Goal: Information Seeking & Learning: Learn about a topic

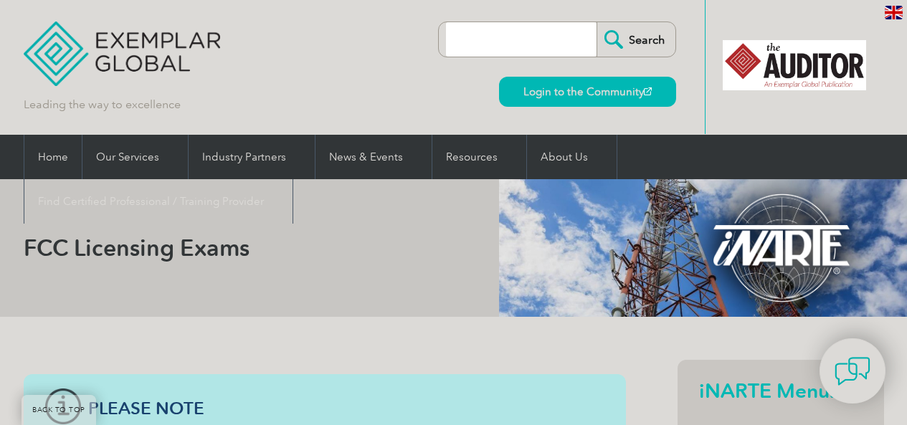
scroll to position [860, 0]
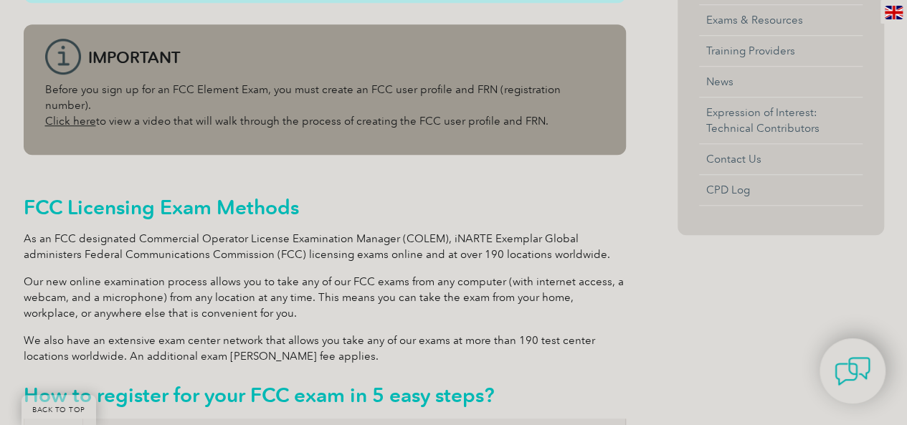
scroll to position [287, 0]
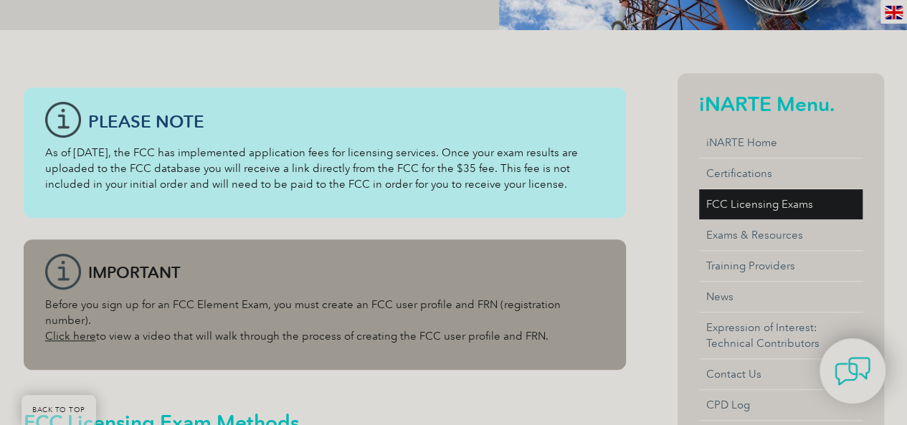
click at [759, 208] on link "FCC Licensing Exams" at bounding box center [780, 204] width 163 height 30
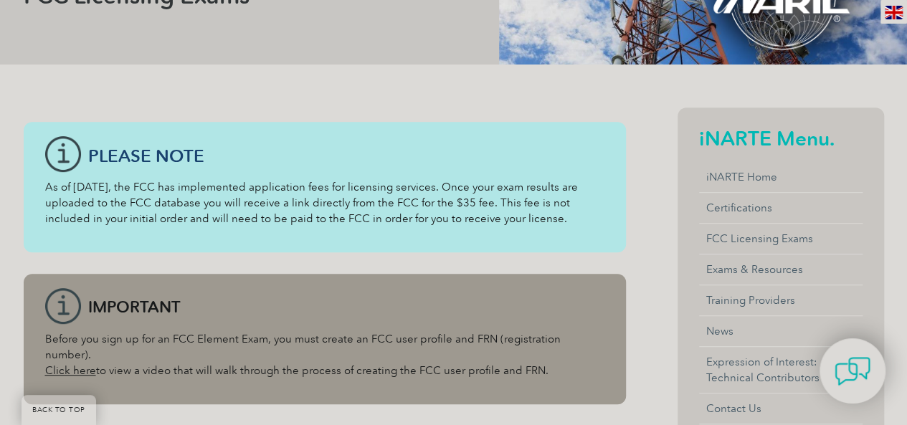
scroll to position [287, 0]
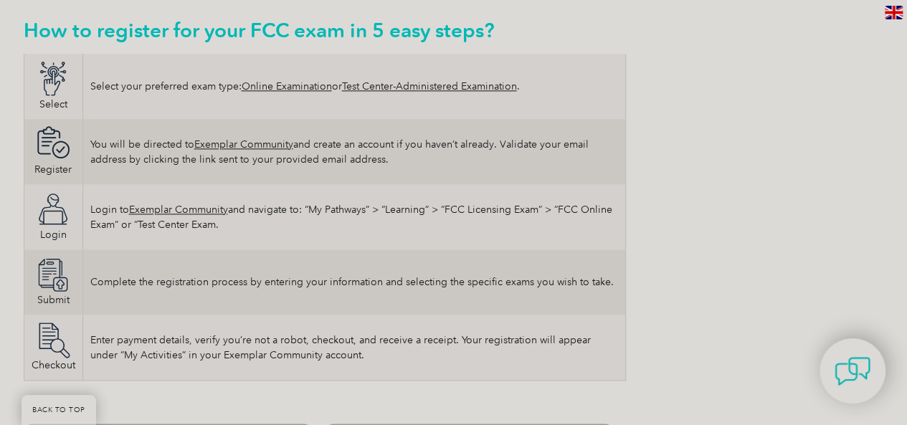
scroll to position [860, 0]
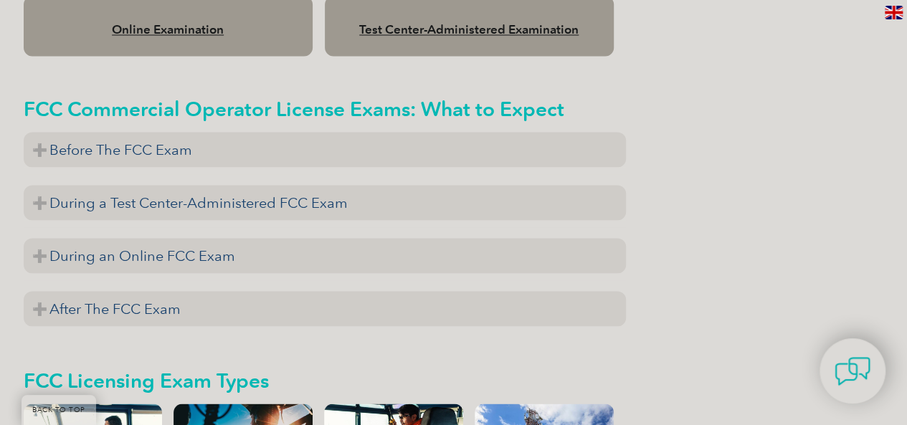
scroll to position [1291, 0]
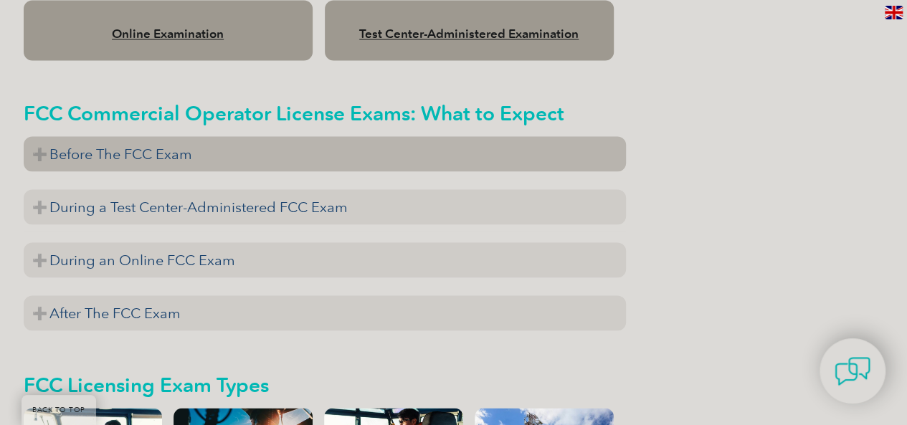
click at [66, 138] on h3 "Before The FCC Exam" at bounding box center [325, 153] width 602 height 35
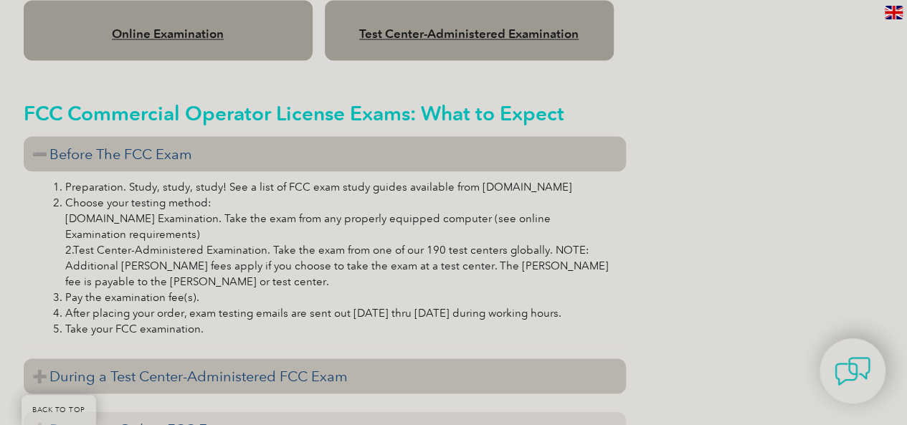
click at [199, 366] on h3 "During a Test Center-Administered FCC Exam" at bounding box center [325, 376] width 602 height 35
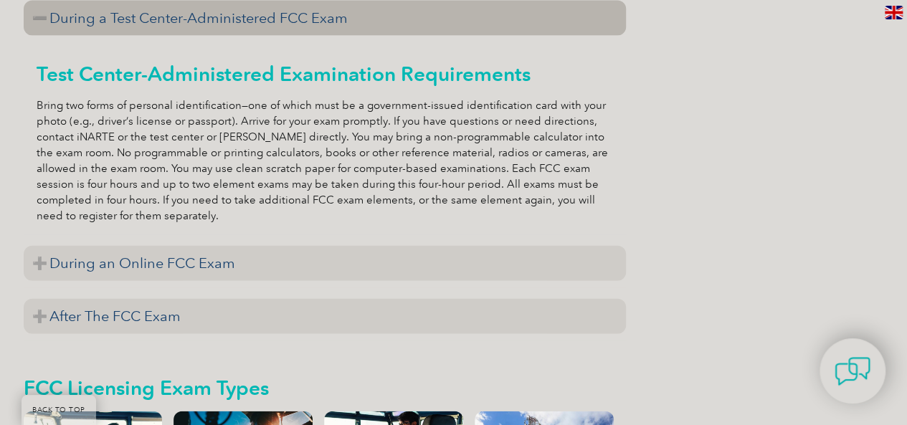
scroll to position [1649, 0]
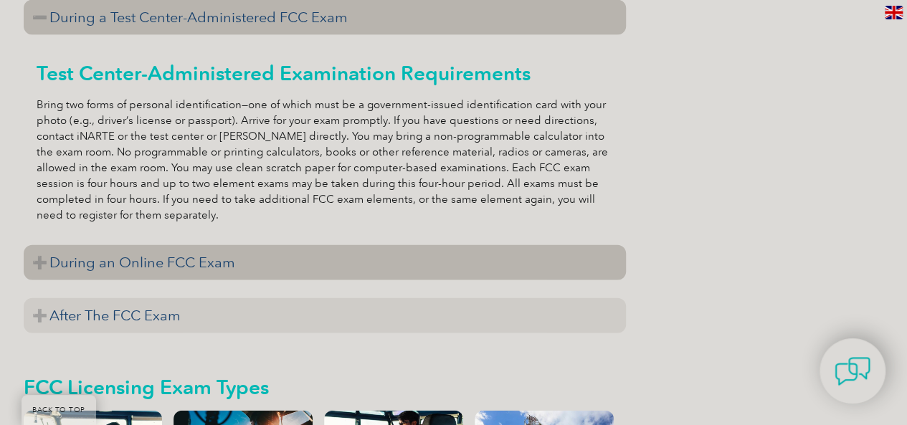
click at [171, 260] on h3 "During an Online FCC Exam" at bounding box center [325, 262] width 602 height 35
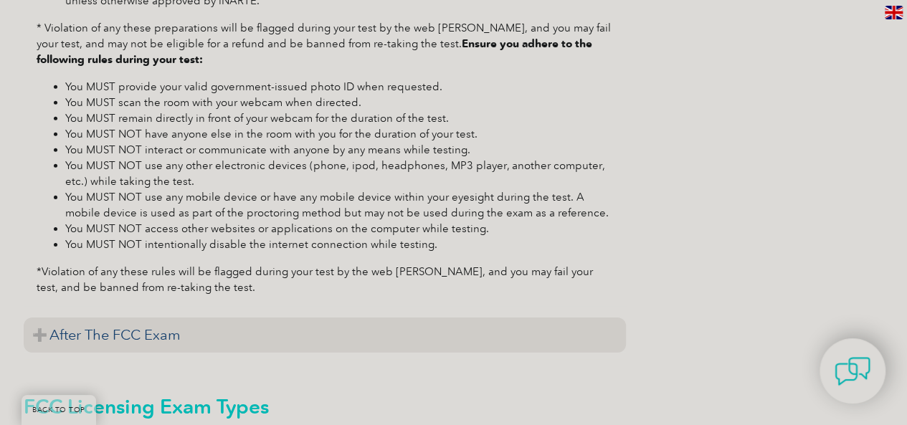
scroll to position [2223, 0]
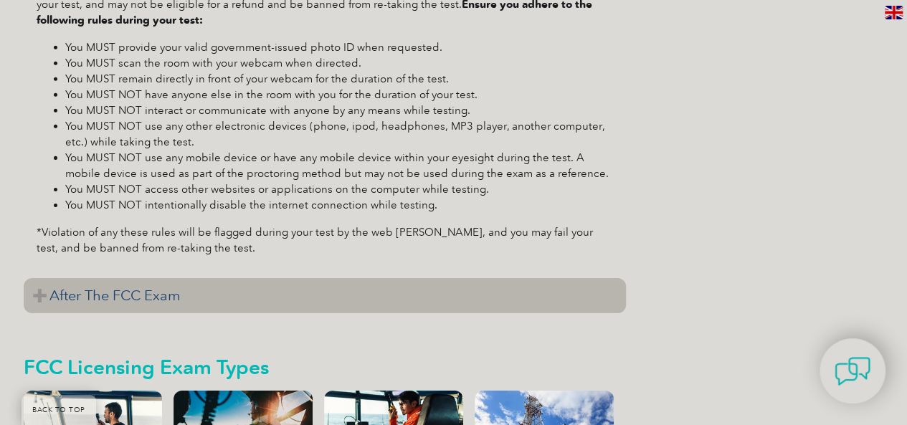
click at [109, 283] on h3 "After The FCC Exam" at bounding box center [325, 295] width 602 height 35
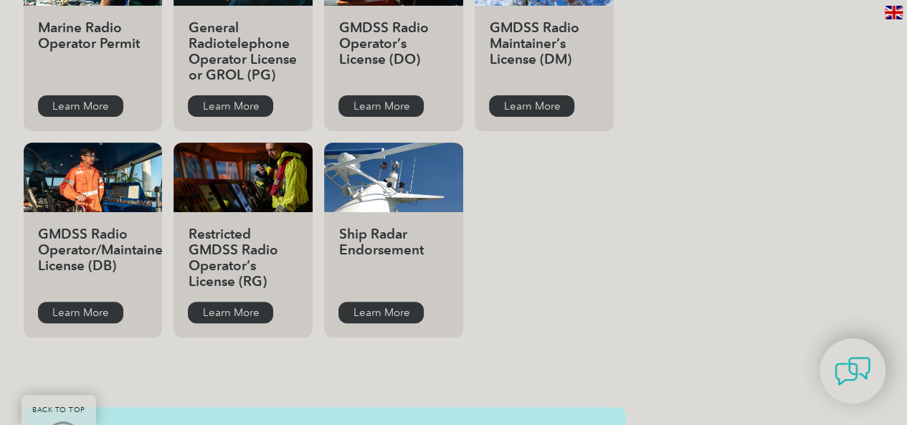
scroll to position [2725, 0]
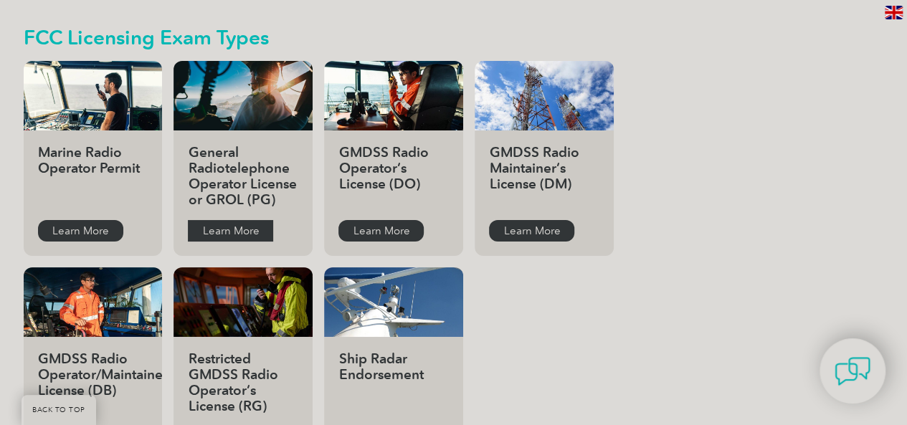
click at [237, 220] on link "Learn More" at bounding box center [230, 231] width 85 height 22
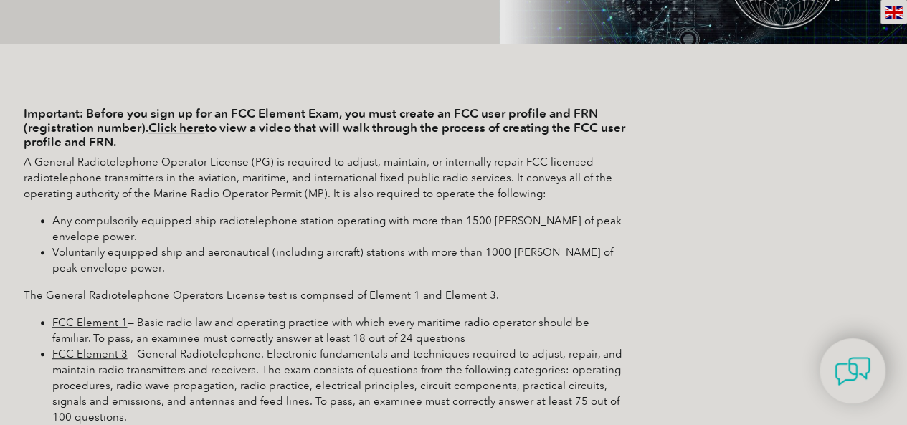
scroll to position [359, 0]
